Goal: Check status: Check status

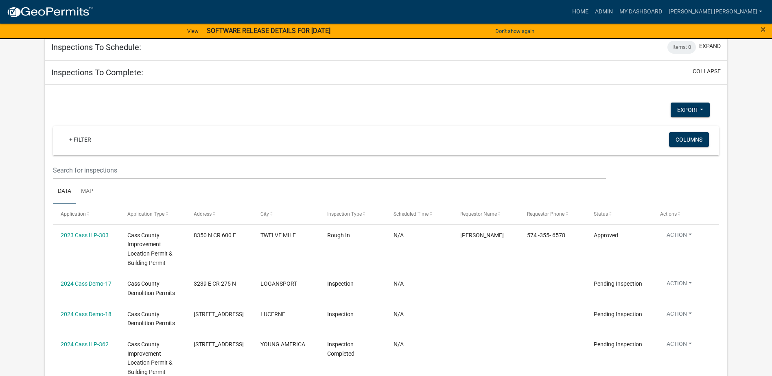
scroll to position [1511, 0]
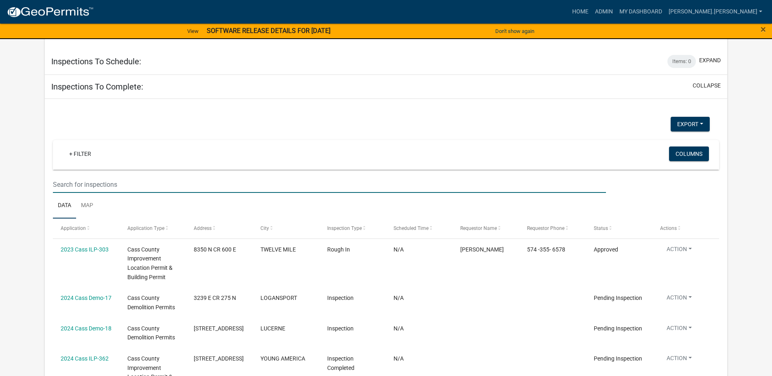
click at [121, 176] on input "text" at bounding box center [329, 184] width 553 height 17
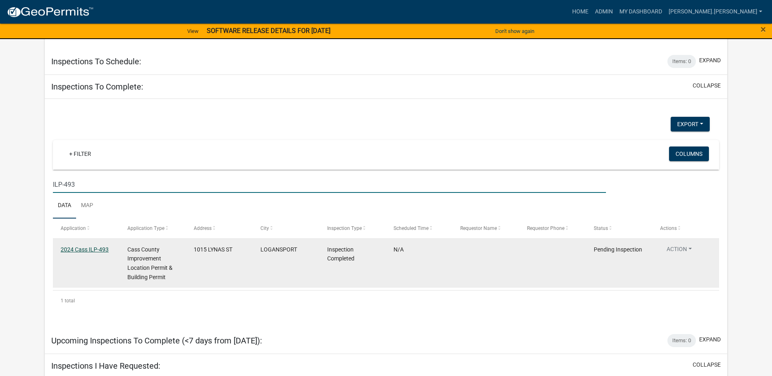
type input "ILP-493"
click at [84, 246] on link "2024 Cass ILP-493" at bounding box center [85, 249] width 48 height 7
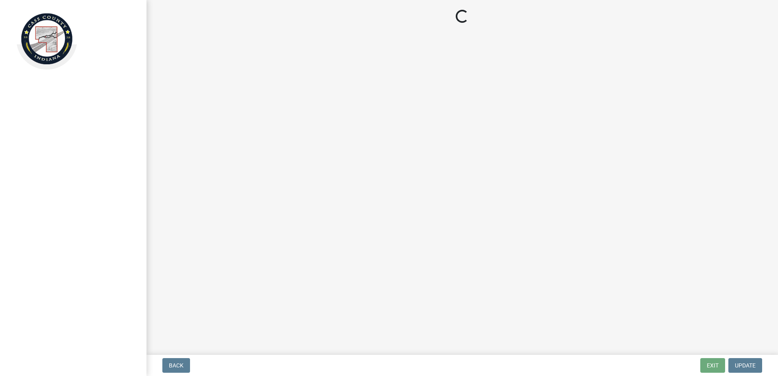
select select "baa4a543-a046-499c-bd40-1ac368eec85c"
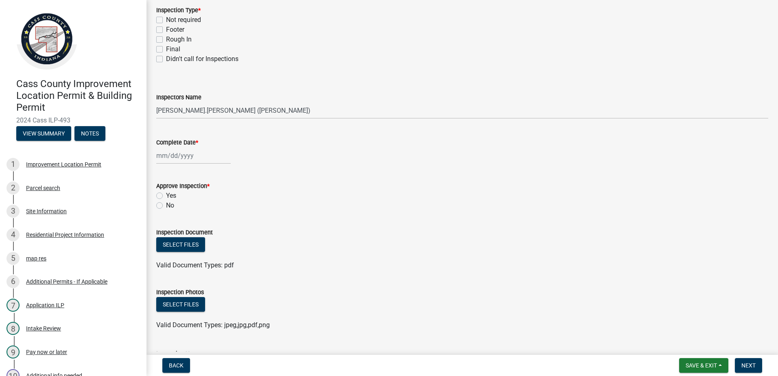
scroll to position [47, 0]
